Goal: Check status: Check status

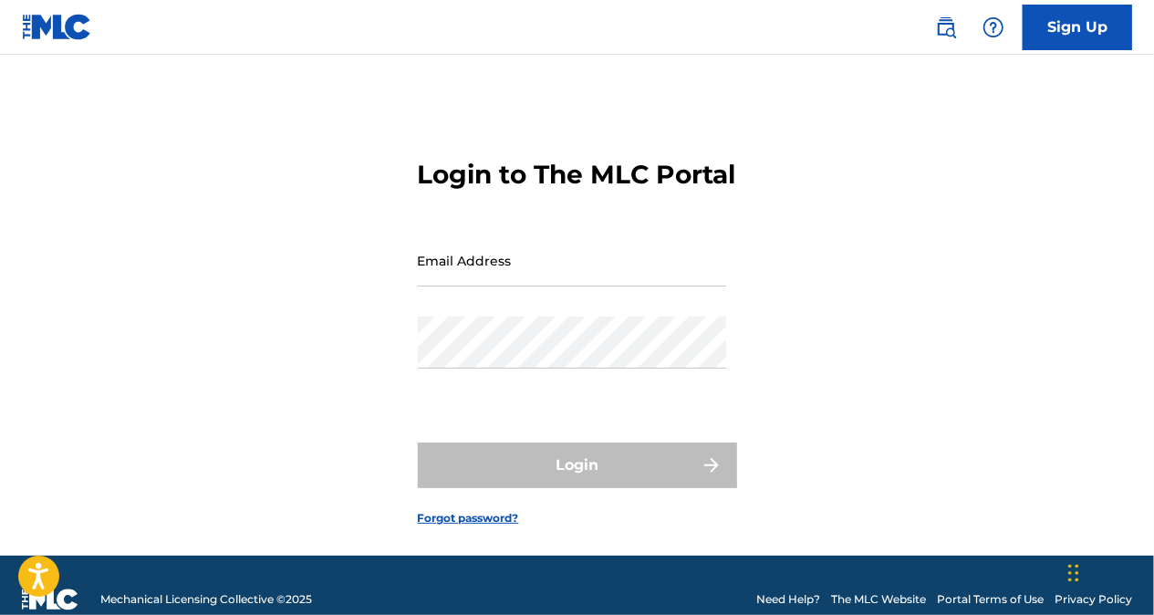
click at [600, 286] on input "Email Address" at bounding box center [572, 260] width 308 height 52
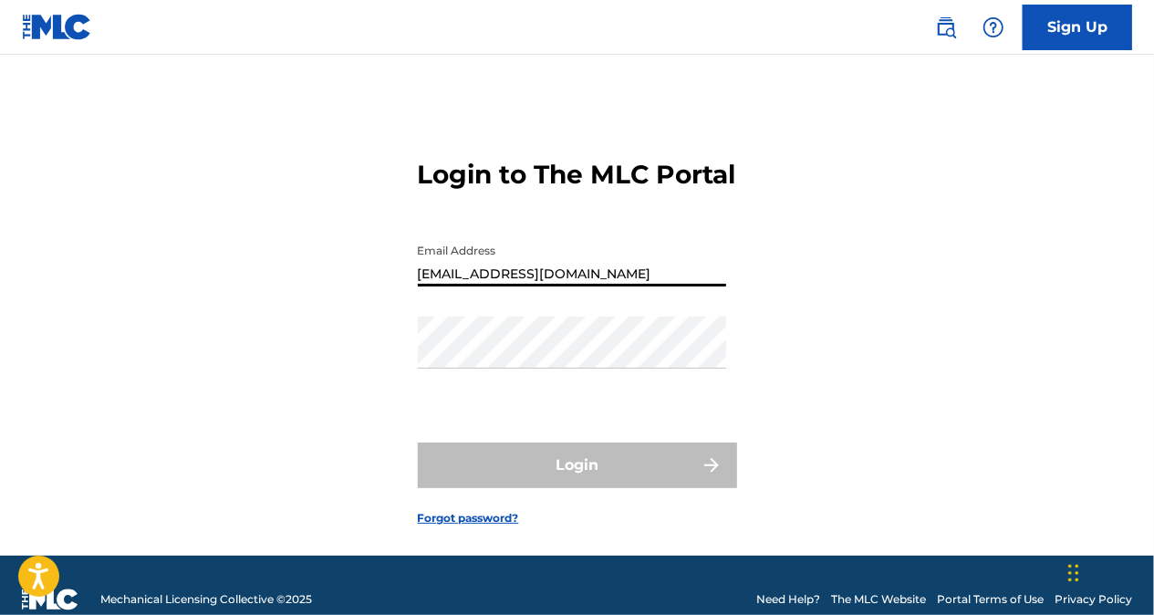
type input "[EMAIL_ADDRESS][DOMAIN_NAME]"
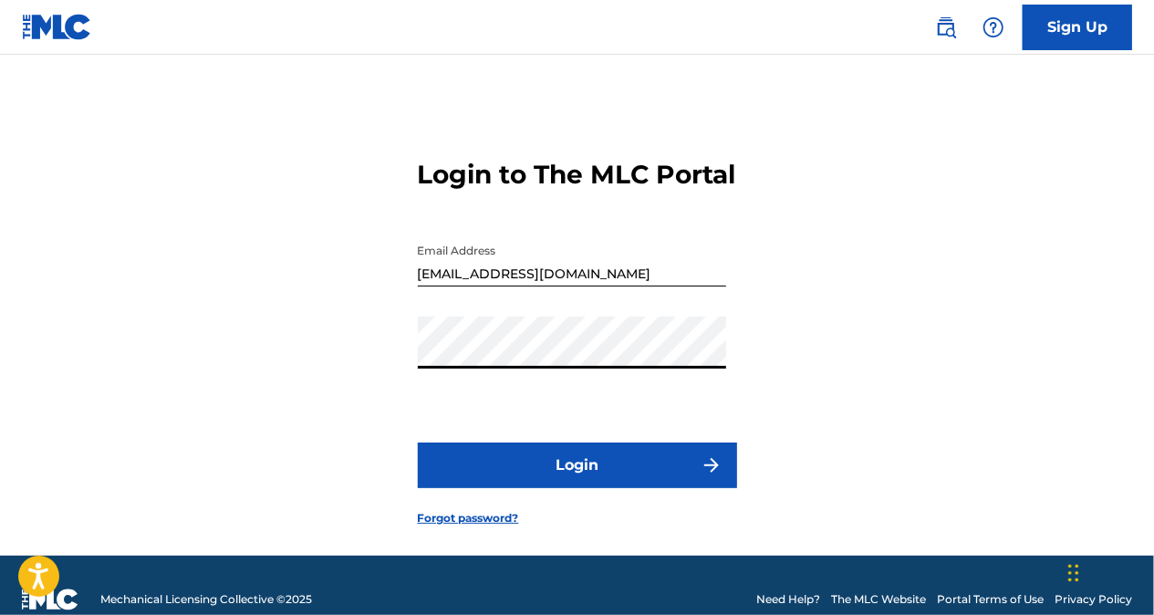
click at [606, 488] on button "Login" at bounding box center [577, 465] width 319 height 46
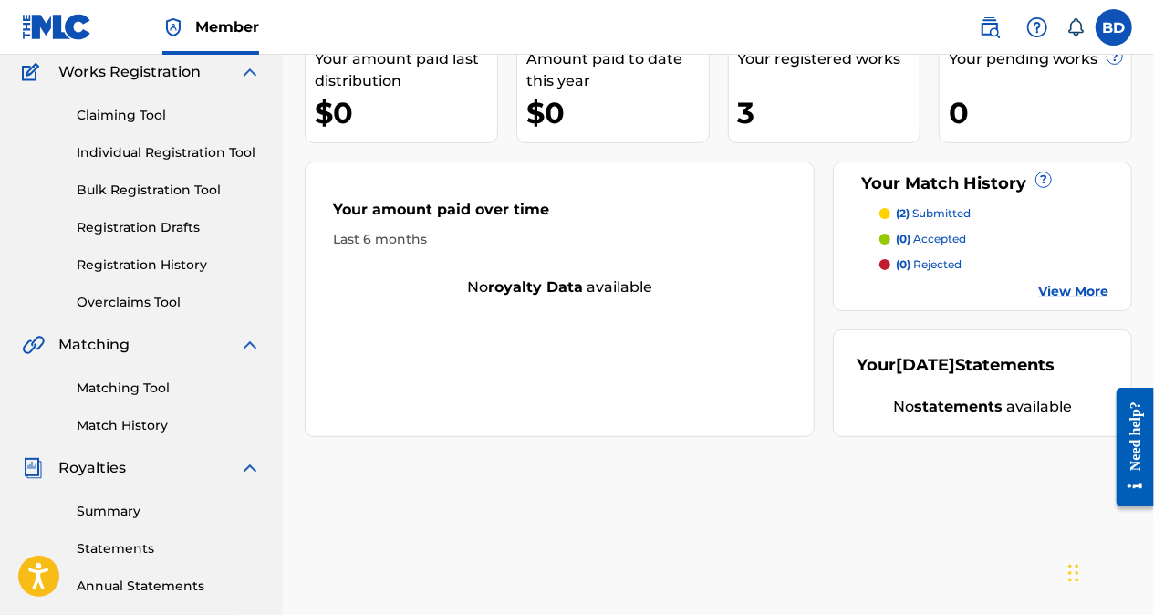
scroll to position [155, 0]
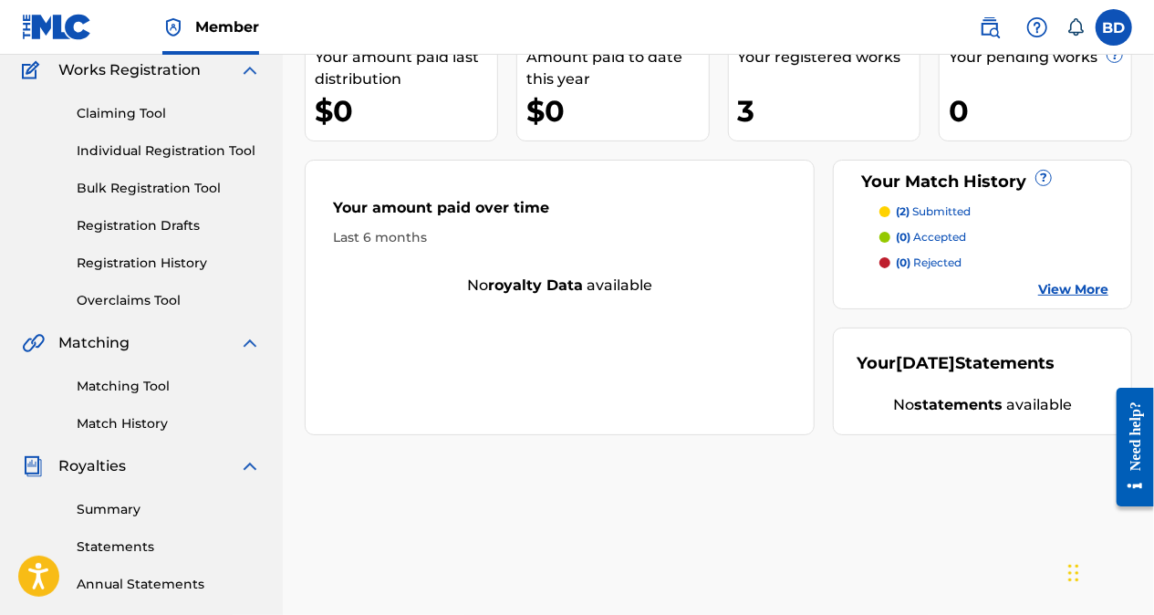
click at [1076, 294] on link "View More" at bounding box center [1073, 289] width 70 height 19
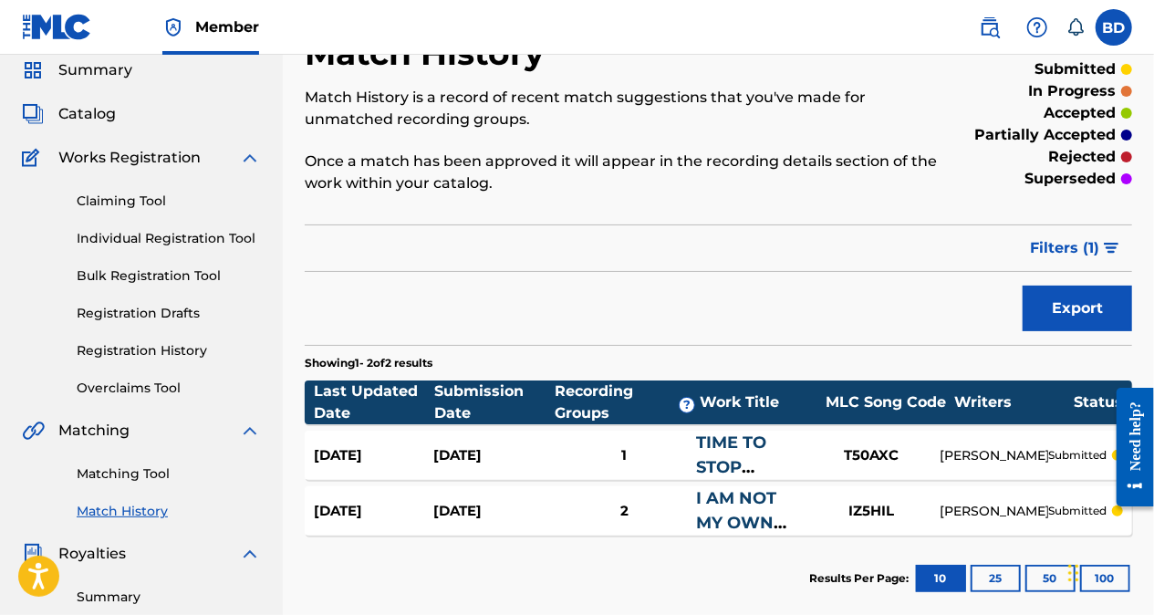
scroll to position [60, 0]
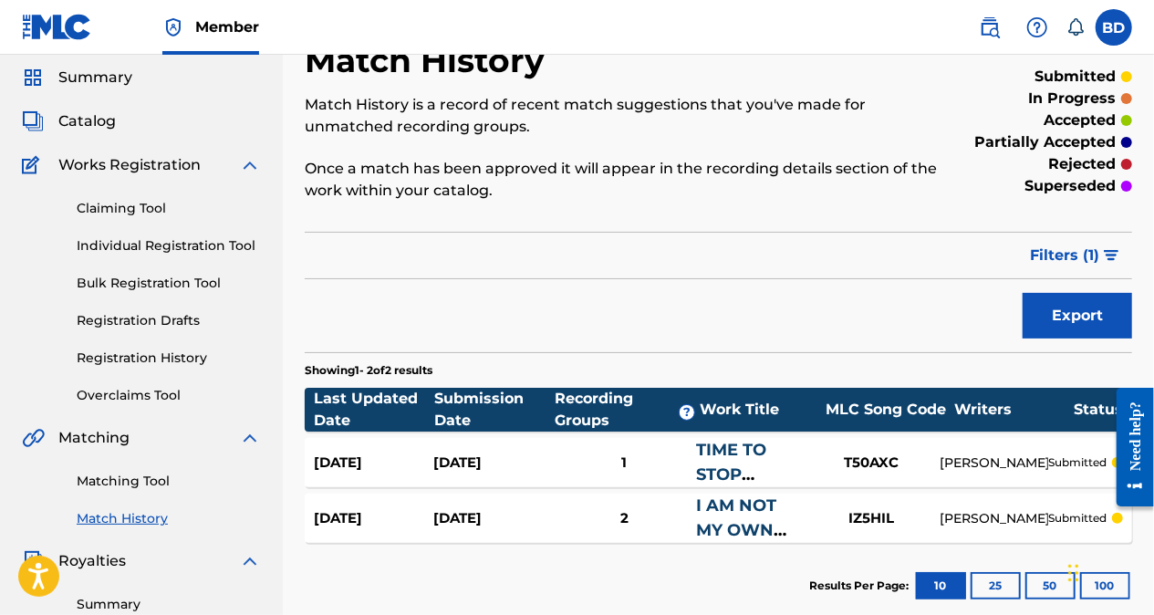
click at [182, 362] on link "Registration History" at bounding box center [169, 357] width 184 height 19
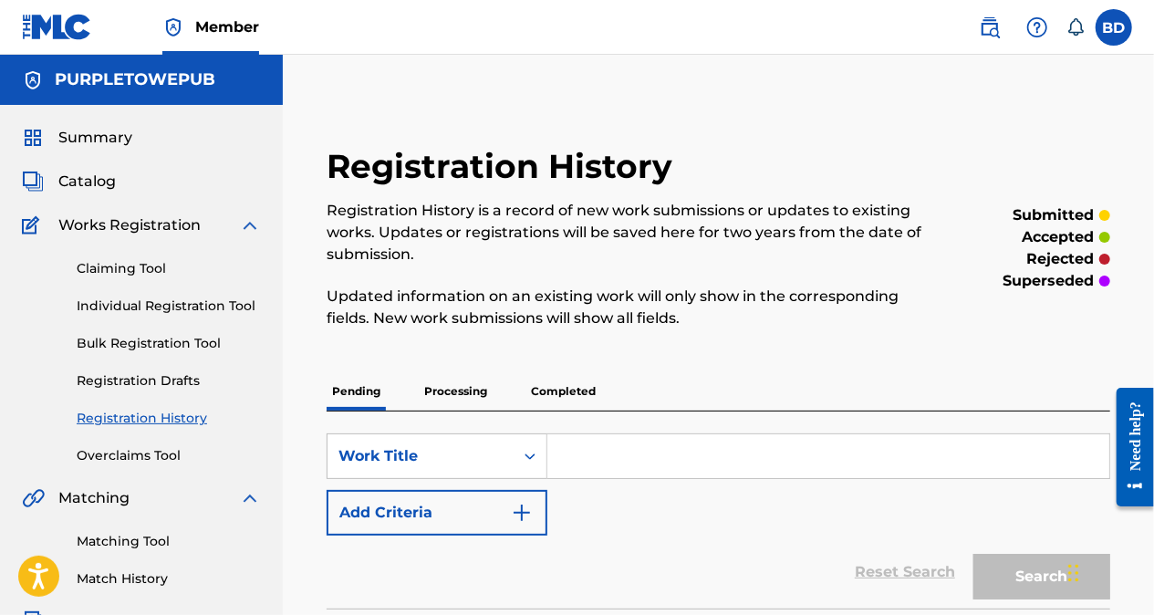
click at [575, 400] on p "Completed" at bounding box center [563, 391] width 76 height 38
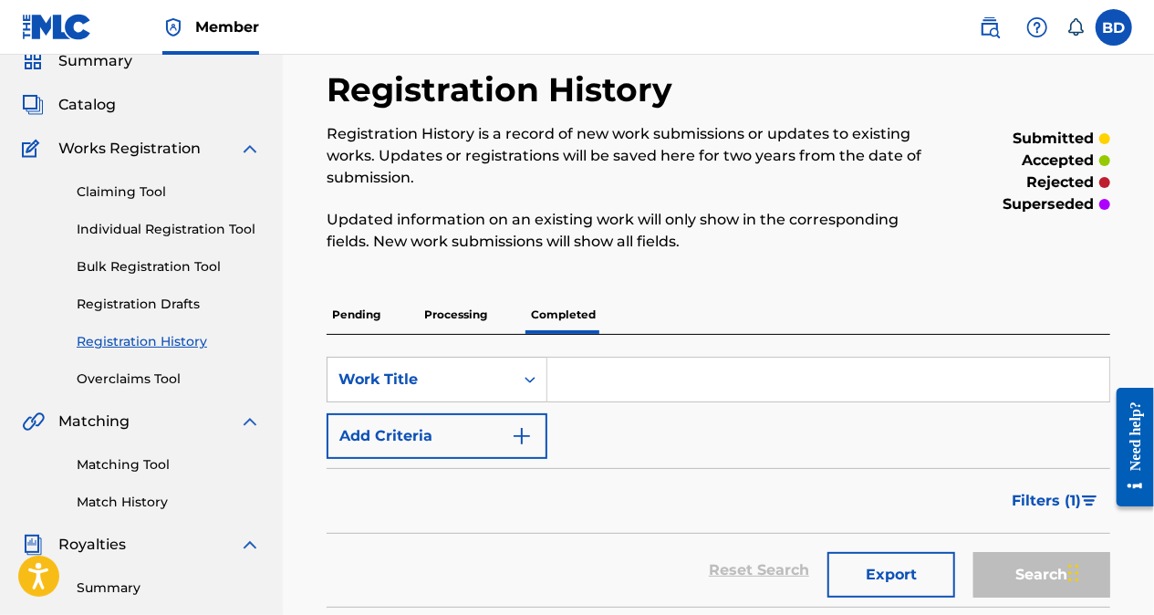
scroll to position [76, 0]
click at [111, 553] on span "Royalties" at bounding box center [92, 546] width 68 height 22
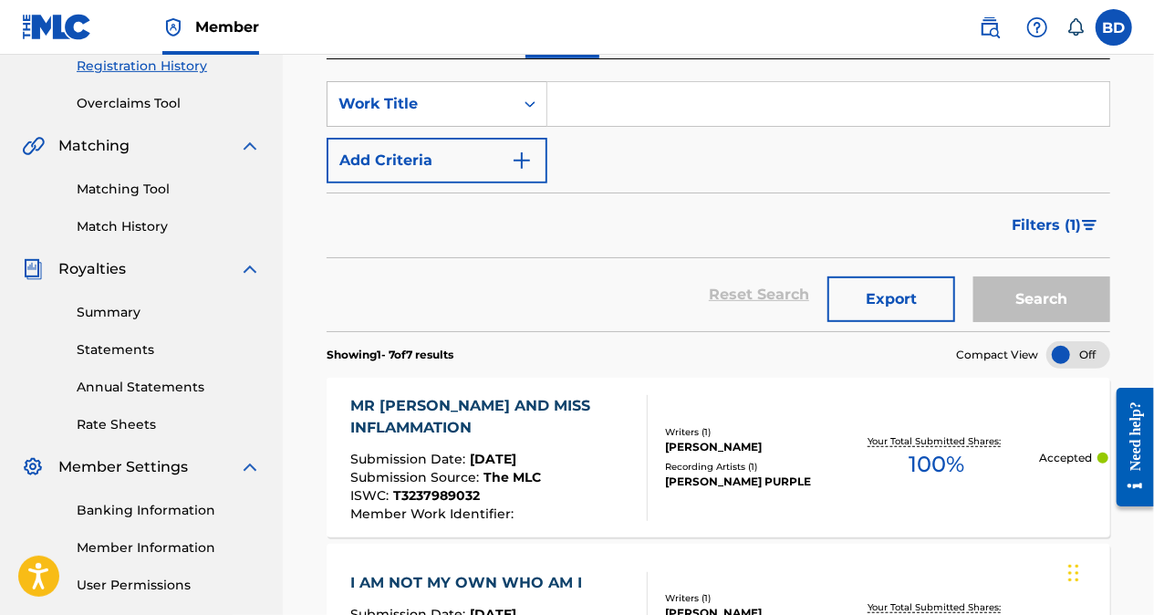
scroll to position [354, 0]
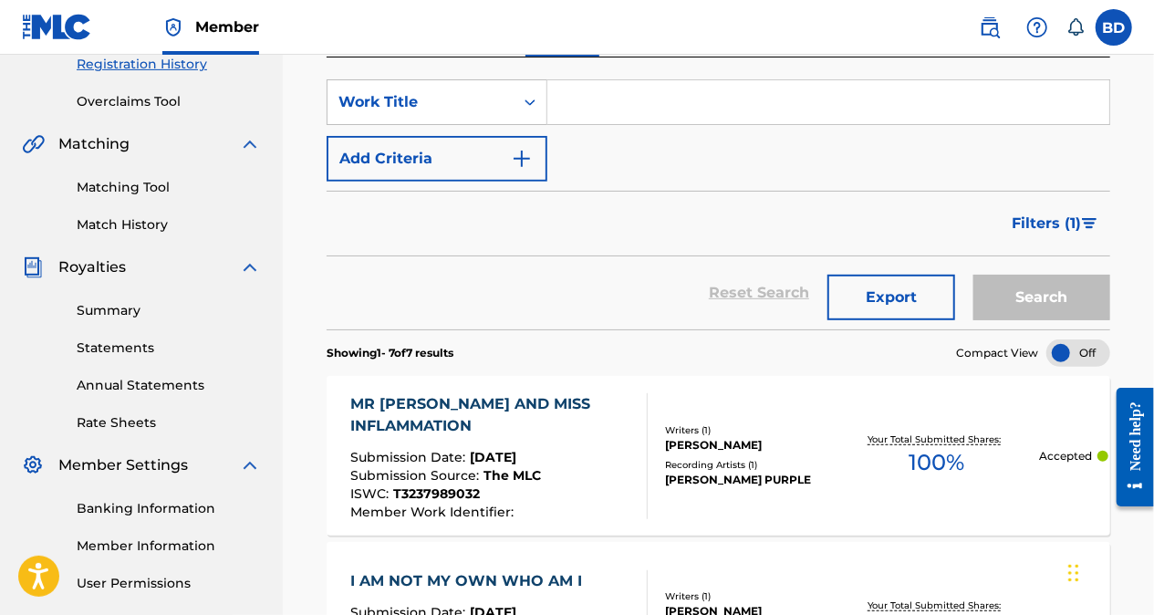
click at [126, 313] on link "Summary" at bounding box center [169, 310] width 184 height 19
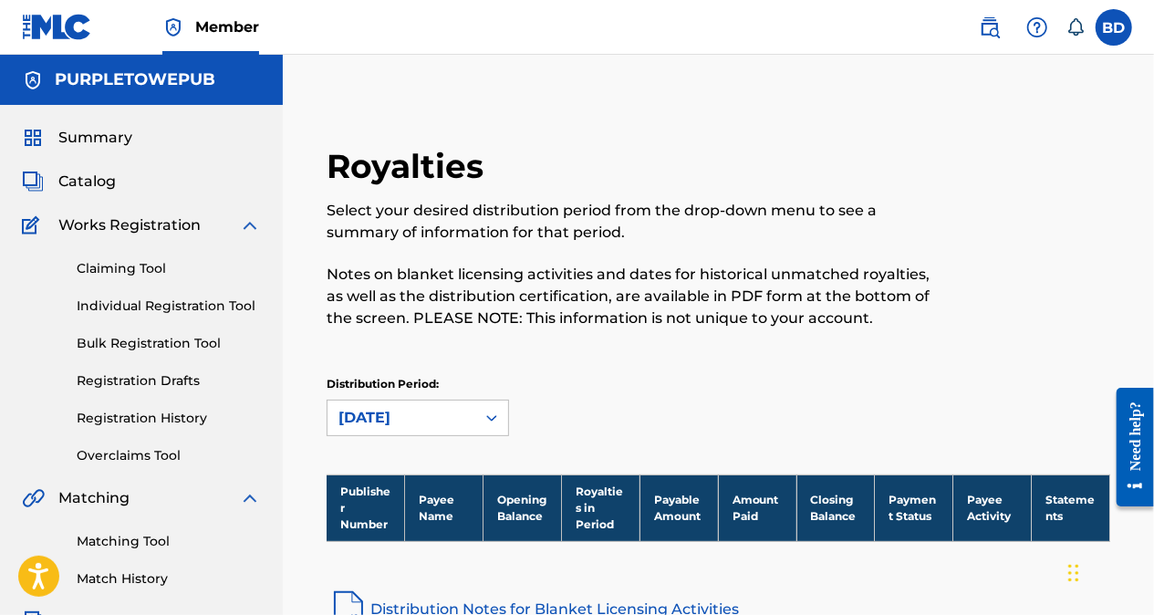
click at [1118, 29] on label at bounding box center [1114, 27] width 36 height 36
click at [1114, 27] on input "BD [PERSON_NAME] [EMAIL_ADDRESS][DOMAIN_NAME] Notification Preferences Profile …" at bounding box center [1114, 27] width 0 height 0
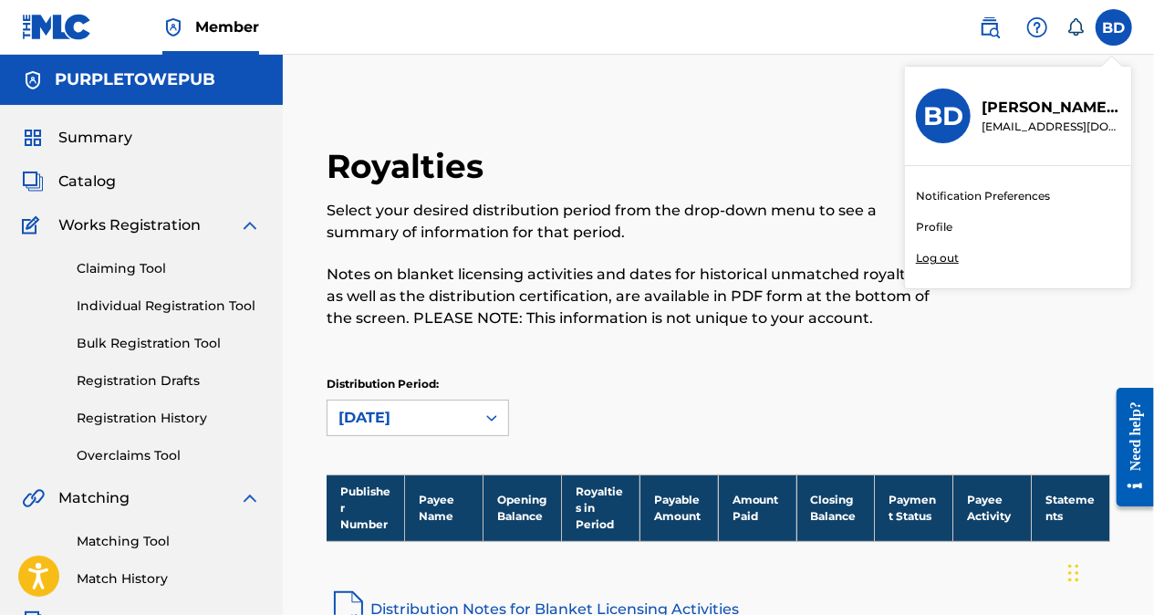
click at [941, 259] on div "Member BD BD [PERSON_NAME] [PERSON_NAME][EMAIL_ADDRESS][DOMAIN_NAME] Notificati…" at bounding box center [577, 565] width 1154 height 1131
